Goal: Information Seeking & Learning: Learn about a topic

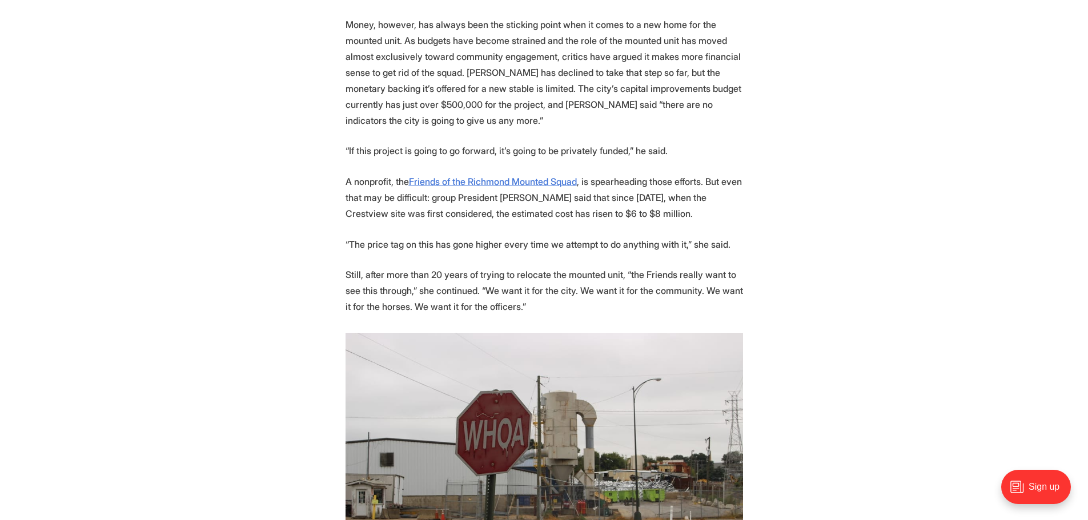
scroll to position [1835, 0]
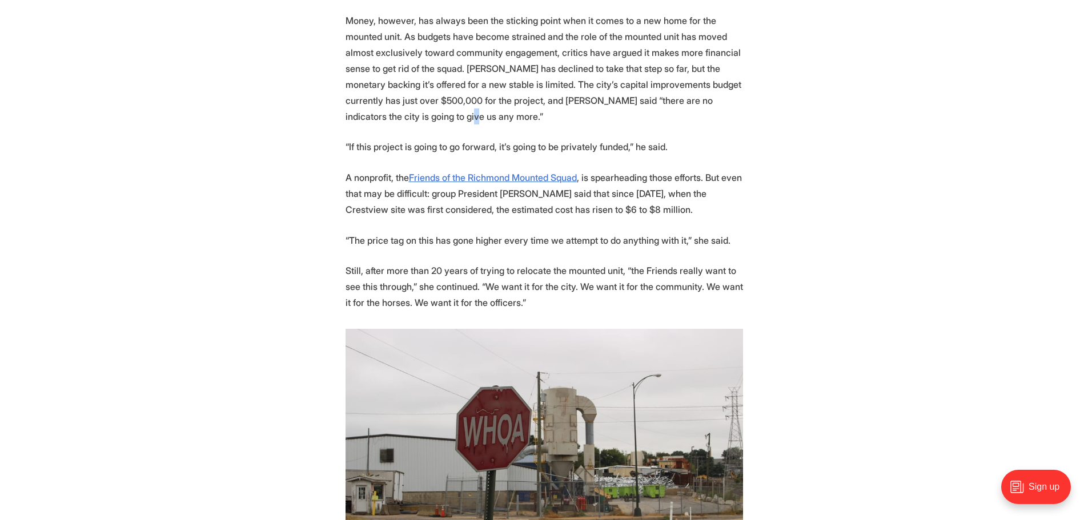
drag, startPoint x: 409, startPoint y: 107, endPoint x: 416, endPoint y: 107, distance: 6.9
click at [416, 107] on p "Money, however, has always been the sticking point when it comes to a new home …" at bounding box center [545, 69] width 398 height 112
copy p "o"
click at [425, 114] on p "Money, however, has always been the sticking point when it comes to a new home …" at bounding box center [545, 69] width 398 height 112
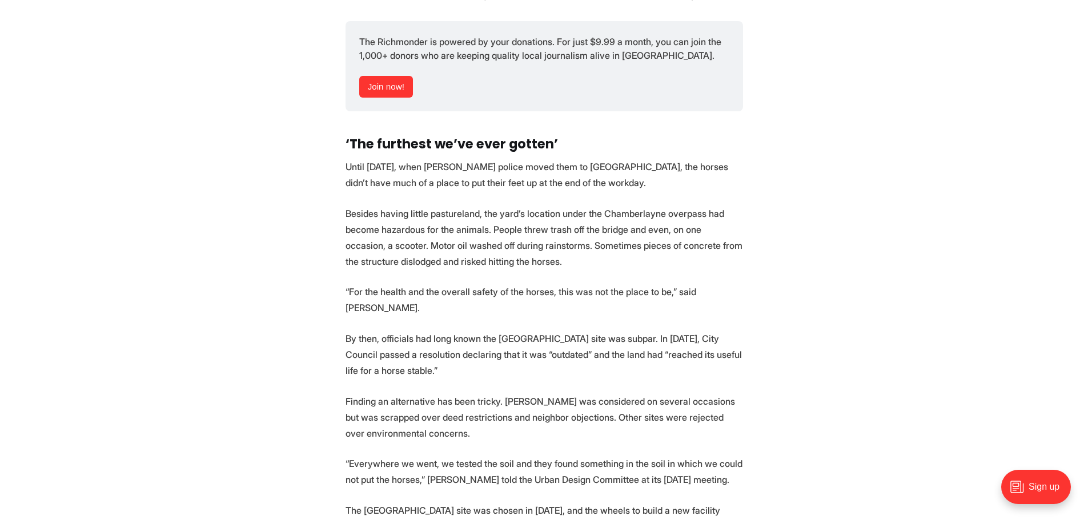
scroll to position [3359, 0]
click at [700, 157] on p "Until [DATE], when [PERSON_NAME] police moved them to [GEOGRAPHIC_DATA], the ho…" at bounding box center [545, 173] width 398 height 32
click at [699, 157] on p "Until [DATE], when [PERSON_NAME] police moved them to [GEOGRAPHIC_DATA], the ho…" at bounding box center [545, 173] width 398 height 32
click at [631, 203] on p "Besides having little pastureland, the yard’s location under the Chamberlayne o…" at bounding box center [545, 235] width 398 height 64
copy p "a"
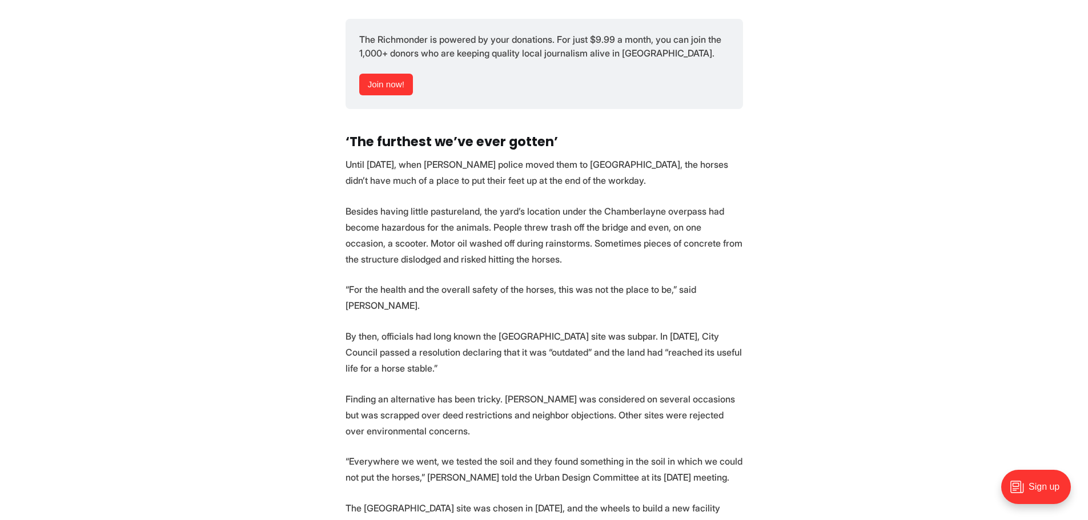
drag, startPoint x: 660, startPoint y: 177, endPoint x: 632, endPoint y: 178, distance: 28.0
click at [660, 203] on p "Besides having little pastureland, the yard’s location under the Chamberlayne o…" at bounding box center [545, 235] width 398 height 64
click at [575, 203] on p "Besides having little pastureland, the yard’s location under the Chamberlayne o…" at bounding box center [545, 235] width 398 height 64
click at [611, 203] on p "Besides having little pastureland, the yard’s location under the Chamberlayne o…" at bounding box center [545, 235] width 398 height 64
click at [699, 203] on p "Besides having little pastureland, the yard’s location under the Chamberlayne o…" at bounding box center [545, 235] width 398 height 64
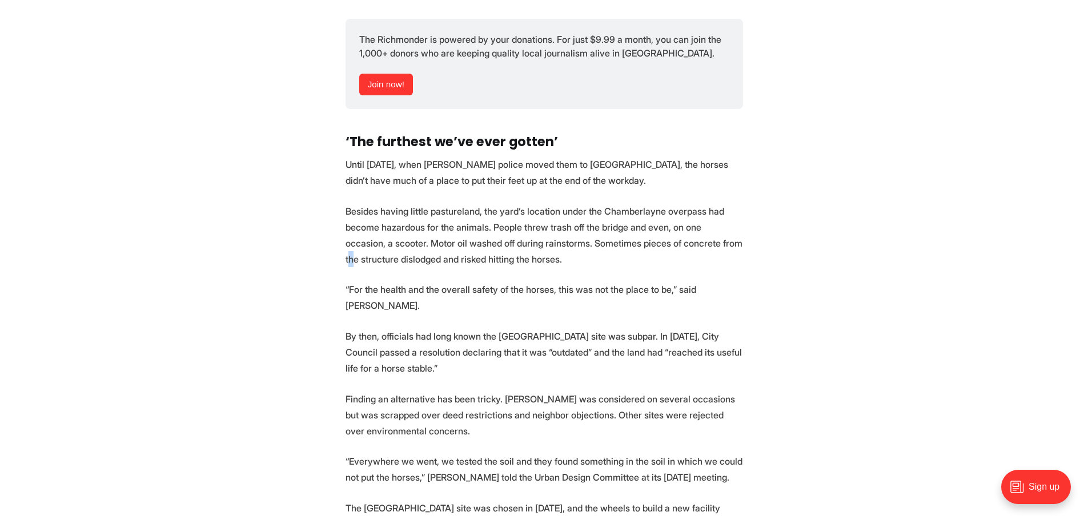
copy p "h"
click at [716, 203] on p "Besides having little pastureland, the yard’s location under the Chamberlayne o…" at bounding box center [545, 235] width 398 height 64
drag, startPoint x: 578, startPoint y: 236, endPoint x: 584, endPoint y: 235, distance: 5.7
click at [584, 282] on p "“For the health and the overall safety of the horses, this was not the place to…" at bounding box center [545, 298] width 398 height 32
copy p "a"
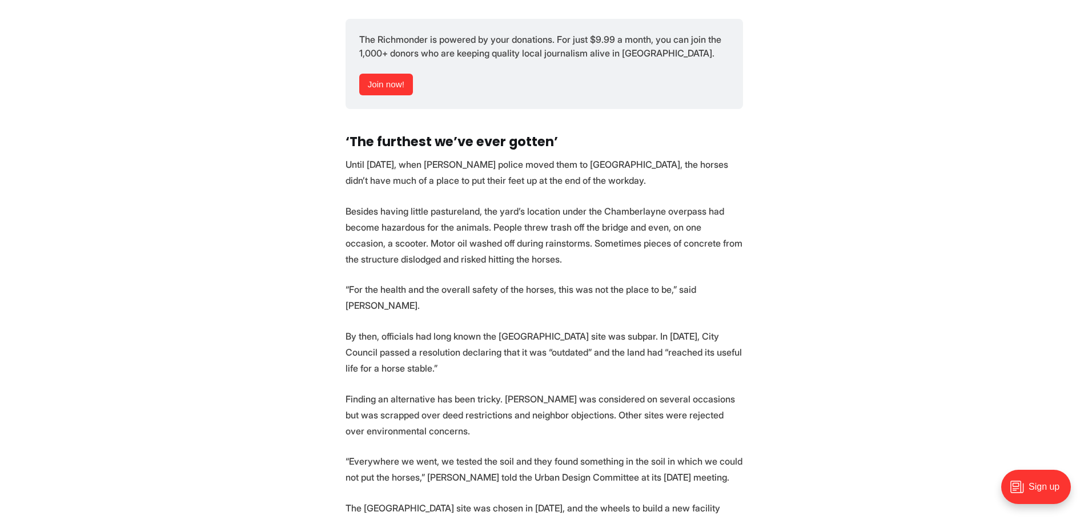
click at [594, 282] on p "“For the health and the overall safety of the horses, this was not the place to…" at bounding box center [545, 298] width 398 height 32
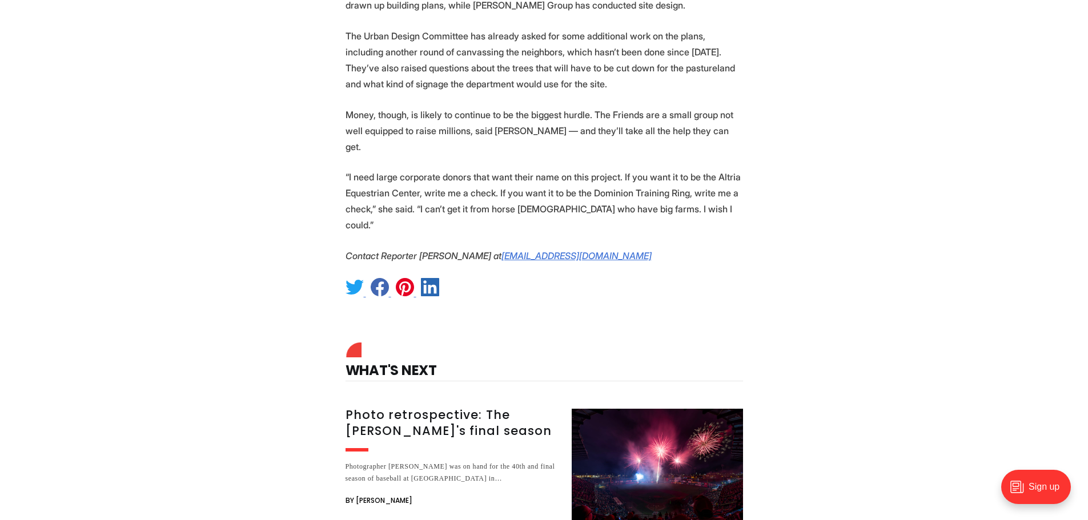
scroll to position [4108, 0]
